Goal: Task Accomplishment & Management: Manage account settings

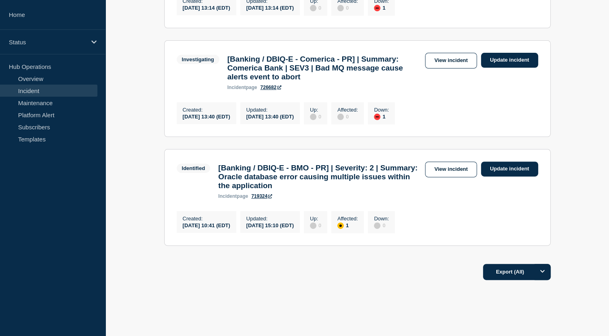
scroll to position [227, 0]
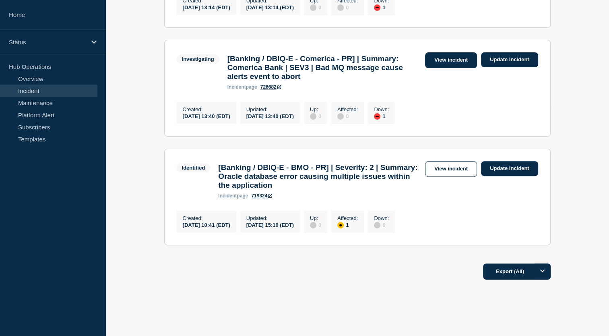
click at [466, 68] on link "View incident" at bounding box center [451, 60] width 52 height 16
click at [451, 68] on link "View incident" at bounding box center [451, 60] width 52 height 16
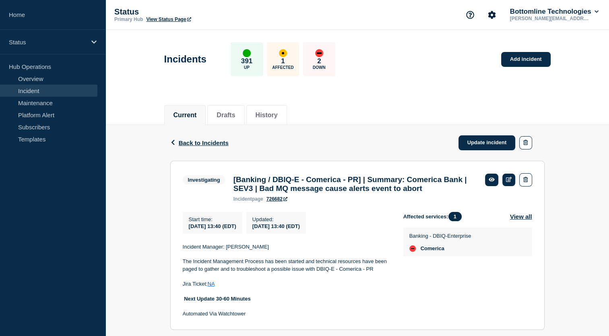
scroll to position [33, 0]
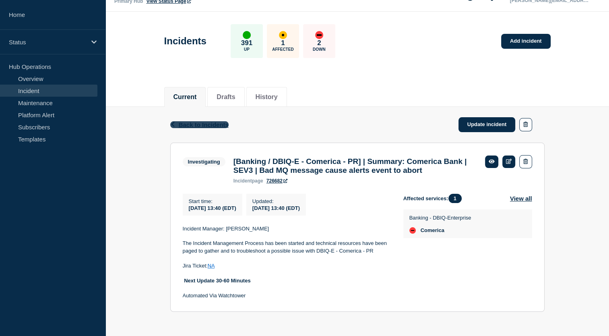
click at [172, 121] on button "Back Back to Incidents" at bounding box center [199, 124] width 58 height 7
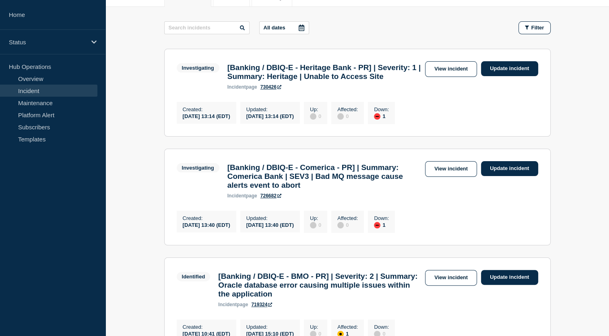
scroll to position [118, 0]
click at [495, 175] on link "Update incident" at bounding box center [509, 168] width 57 height 15
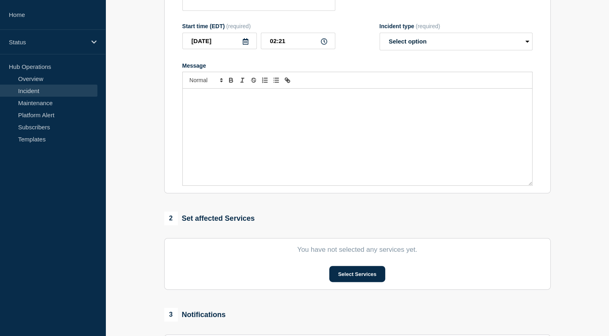
type input "[Banking / DBIQ-E - Comerica - PR] | Summary: Comerica Bank | SEV3 | Bad MQ mes…"
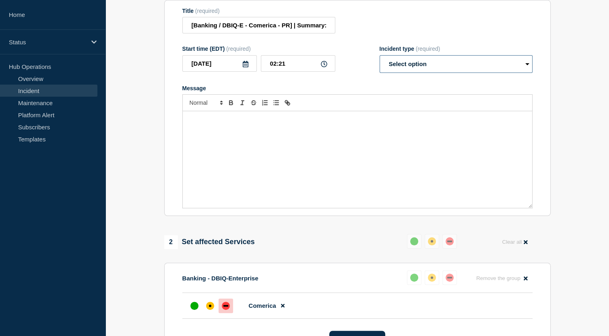
click at [471, 73] on select "Select option Investigating Identified Monitoring Resolved" at bounding box center [455, 64] width 153 height 18
select select "resolved"
click at [379, 62] on select "Select option Investigating Identified Monitoring Resolved" at bounding box center [455, 64] width 153 height 18
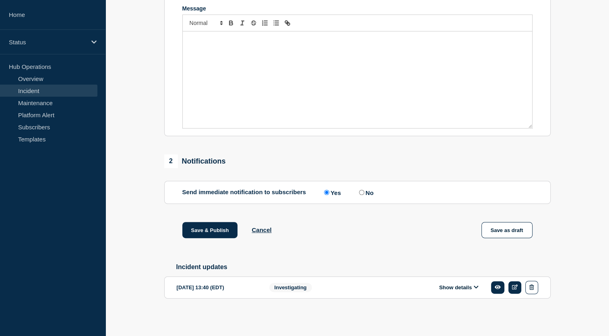
scroll to position [206, 0]
click at [362, 190] on input "No" at bounding box center [361, 192] width 5 height 5
radio input "true"
radio input "false"
click at [221, 231] on button "Save & Publish" at bounding box center [210, 230] width 56 height 16
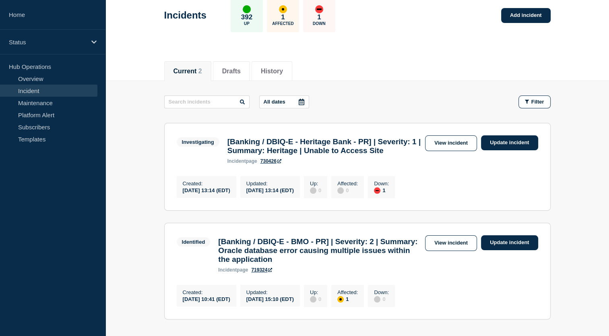
scroll to position [134, 0]
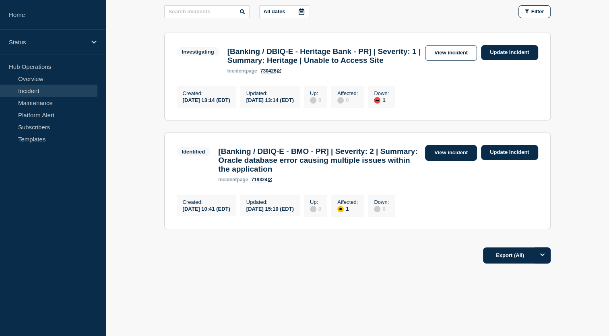
click at [444, 161] on link "View incident" at bounding box center [451, 153] width 52 height 16
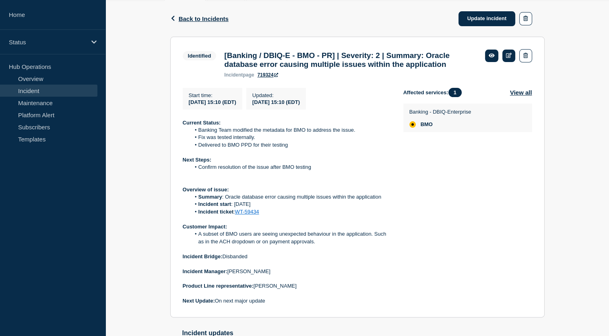
scroll to position [155, 0]
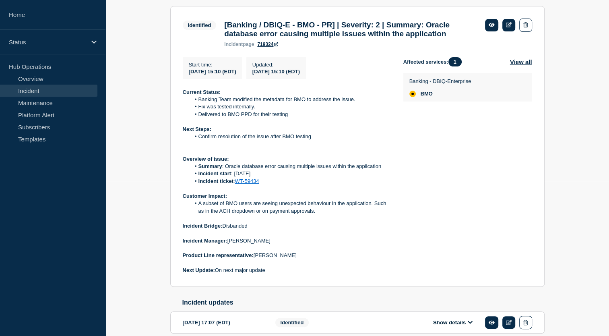
click at [248, 184] on link "WT-59434" at bounding box center [247, 181] width 24 height 6
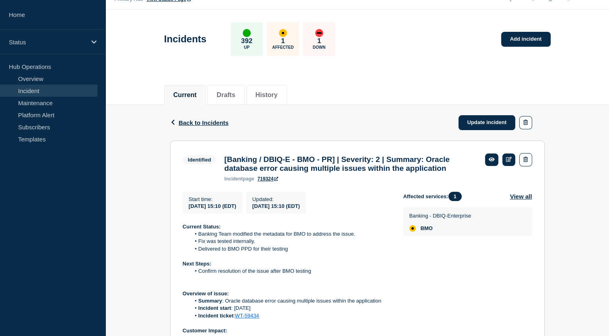
scroll to position [0, 0]
